Goal: Check status: Check status

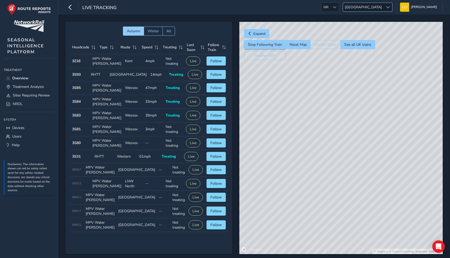
click at [374, 9] on span "[GEOGRAPHIC_DATA]" at bounding box center [363, 7] width 41 height 9
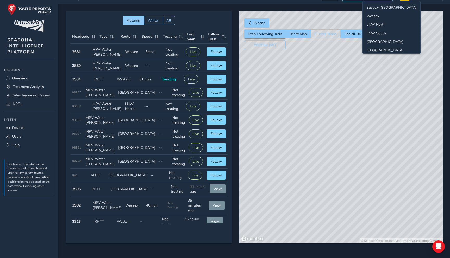
scroll to position [55, 0]
click at [386, 47] on li "[GEOGRAPHIC_DATA]" at bounding box center [392, 47] width 58 height 9
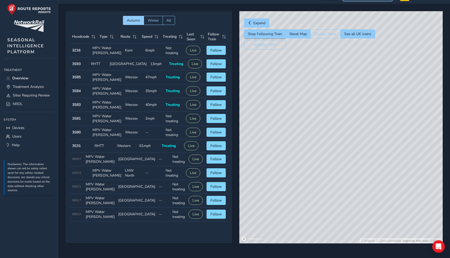
scroll to position [0, 0]
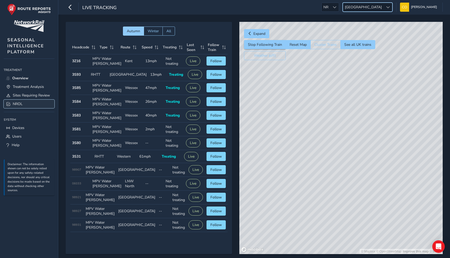
click at [22, 102] on span "NROL" at bounding box center [18, 104] width 10 height 5
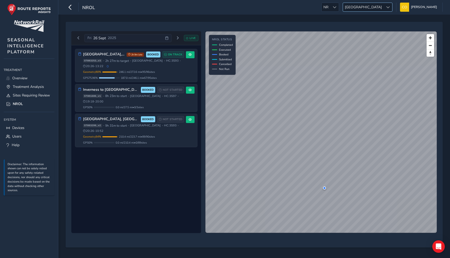
click at [372, 8] on span "[GEOGRAPHIC_DATA]" at bounding box center [363, 7] width 41 height 9
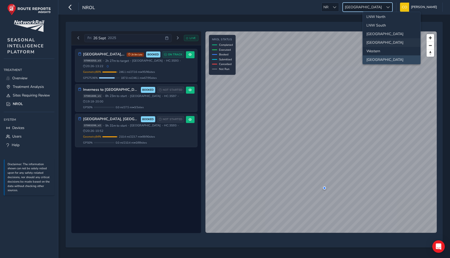
scroll to position [55, 0]
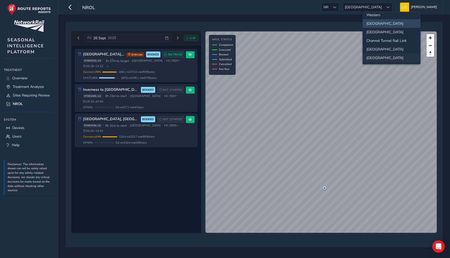
click at [377, 57] on li "[GEOGRAPHIC_DATA]" at bounding box center [392, 58] width 58 height 9
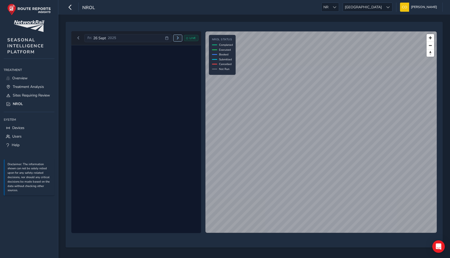
click at [177, 37] on span "Next day" at bounding box center [177, 37] width 3 height 3
click at [168, 37] on span "Next day" at bounding box center [166, 37] width 3 height 3
click at [177, 37] on span "Next day" at bounding box center [175, 37] width 3 height 3
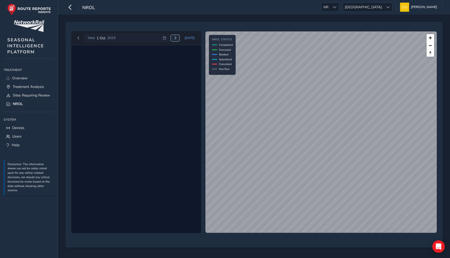
click at [177, 37] on span "Next day" at bounding box center [175, 37] width 3 height 3
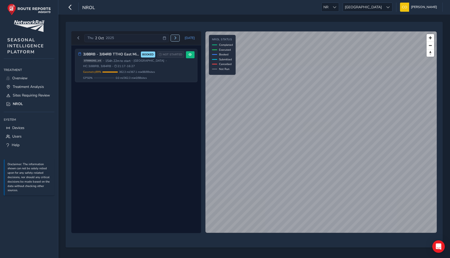
click at [177, 37] on span "Next day" at bounding box center [175, 37] width 3 height 3
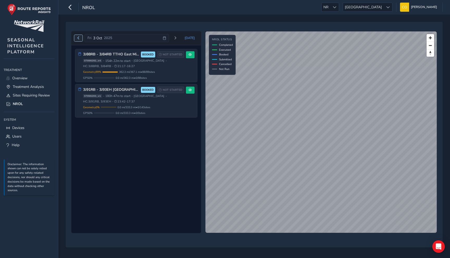
click at [77, 40] on button "Previous day" at bounding box center [78, 38] width 9 height 7
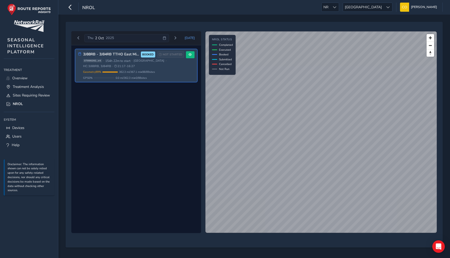
click at [130, 70] on div "3J88RB - 3J84RB TTHO East Mids & Potteries (Kettering first) BOOKED NOT STARTED…" at bounding box center [133, 65] width 101 height 28
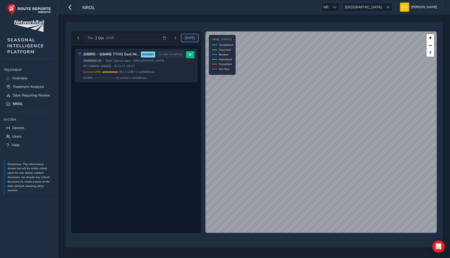
click at [195, 40] on button "Today" at bounding box center [189, 38] width 17 height 8
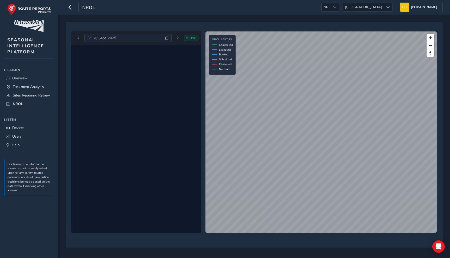
click at [148, 35] on div "Fri 26 Sept 2025" at bounding box center [127, 38] width 87 height 8
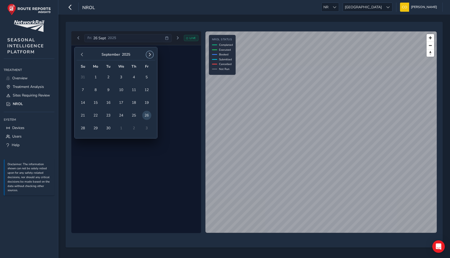
click at [149, 54] on span "button" at bounding box center [150, 55] width 4 height 4
click at [106, 101] on span "11" at bounding box center [108, 102] width 9 height 9
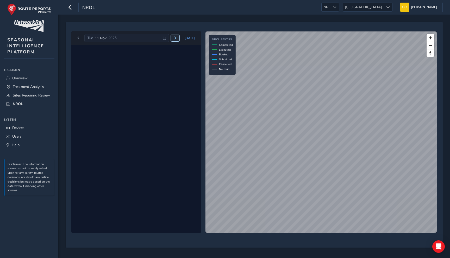
click at [176, 37] on span "Next day" at bounding box center [175, 37] width 3 height 3
click at [190, 36] on span "Today" at bounding box center [190, 38] width 10 height 4
click at [177, 39] on span "Next day" at bounding box center [177, 37] width 3 height 3
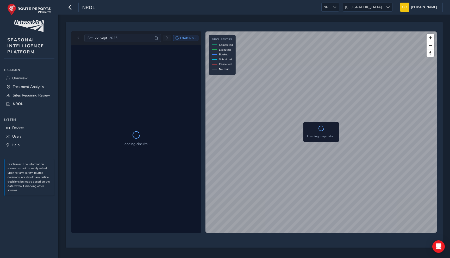
click at [177, 39] on icon at bounding box center [176, 37] width 3 height 3
click at [177, 39] on span "Next day" at bounding box center [175, 37] width 3 height 3
